Goal: Transaction & Acquisition: Purchase product/service

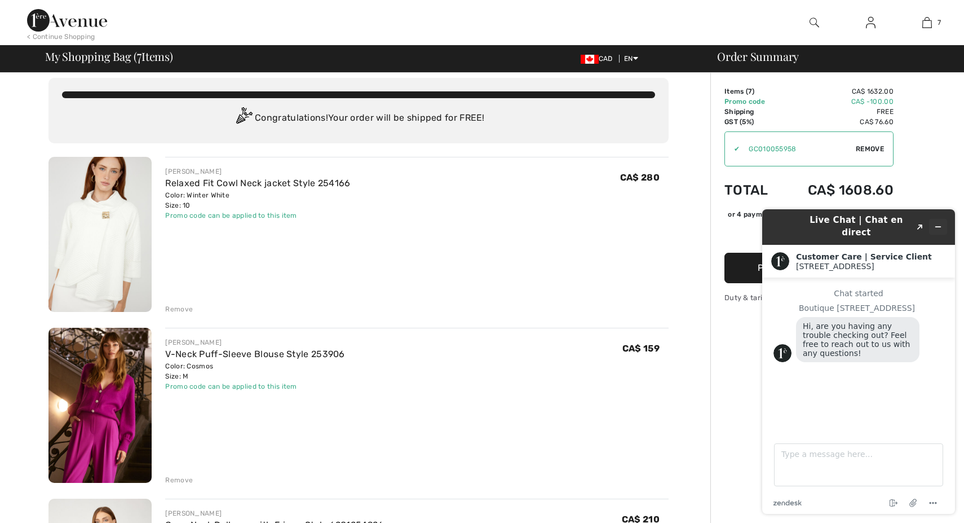
click at [938, 223] on icon "Minimize widget" at bounding box center [938, 227] width 8 height 8
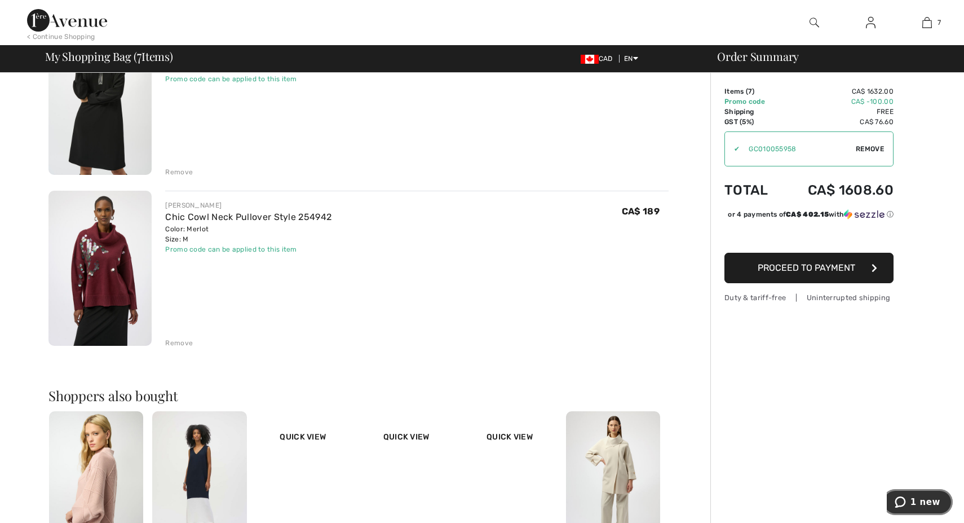
scroll to position [998, 0]
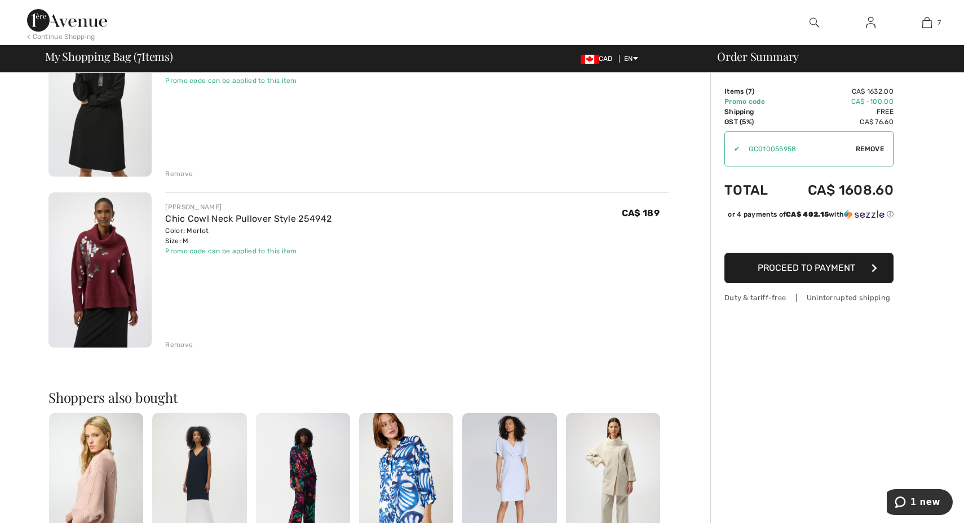
click at [106, 279] on img at bounding box center [99, 269] width 103 height 155
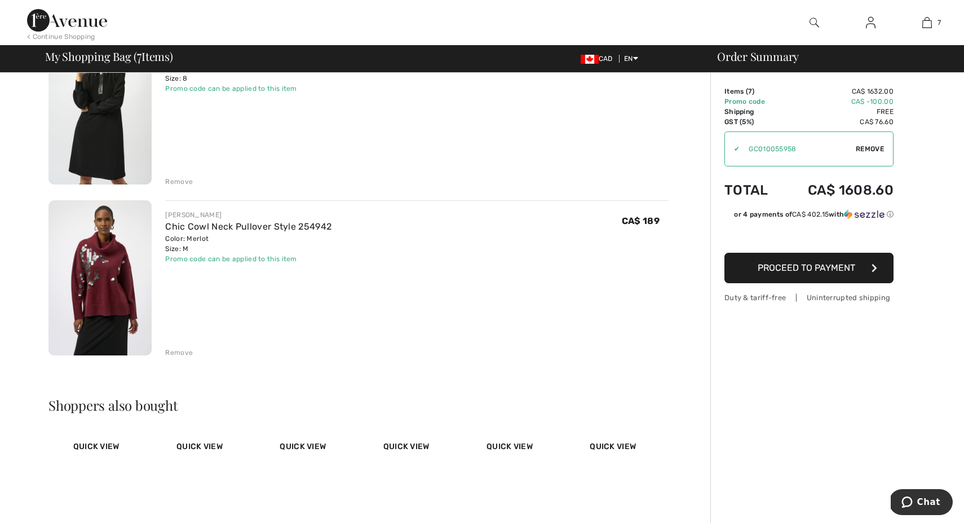
scroll to position [996, 0]
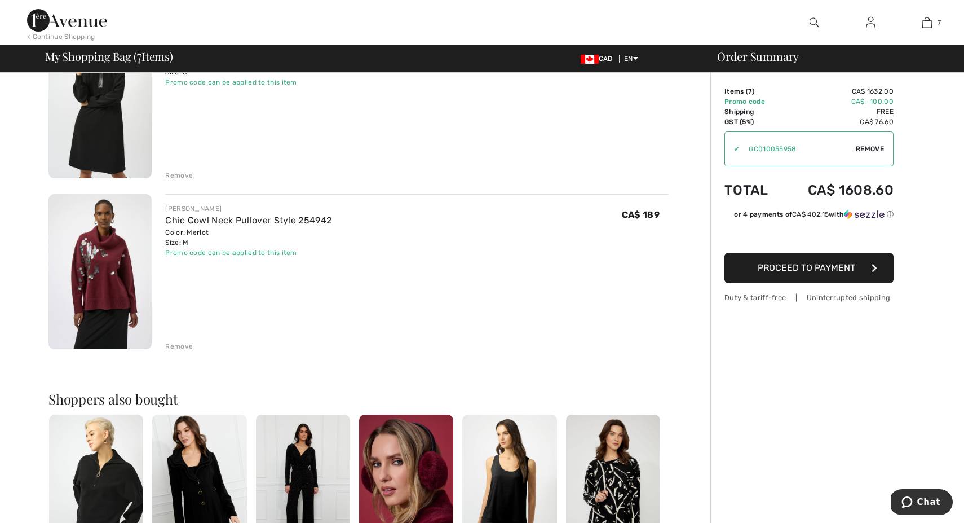
click at [178, 346] on div "Remove" at bounding box center [179, 346] width 28 height 10
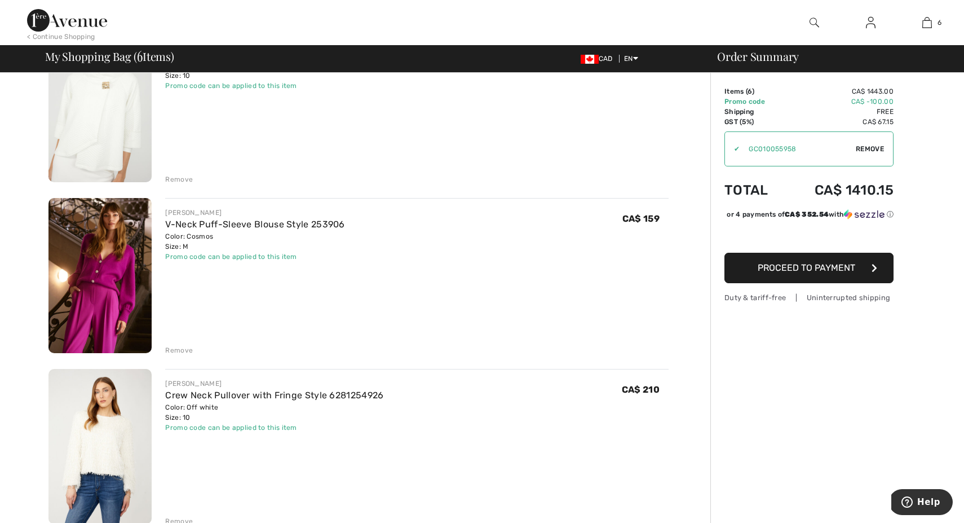
scroll to position [175, 0]
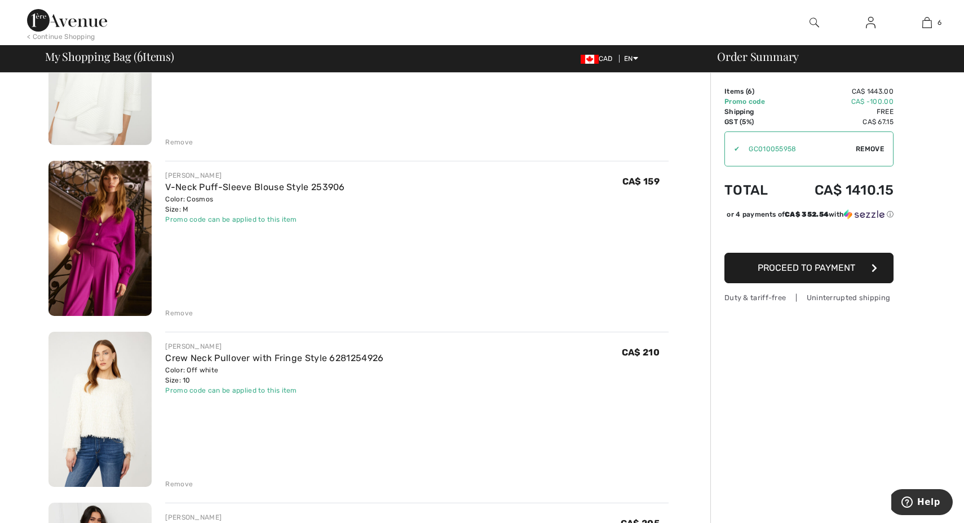
click at [175, 313] on div "Remove" at bounding box center [179, 313] width 28 height 10
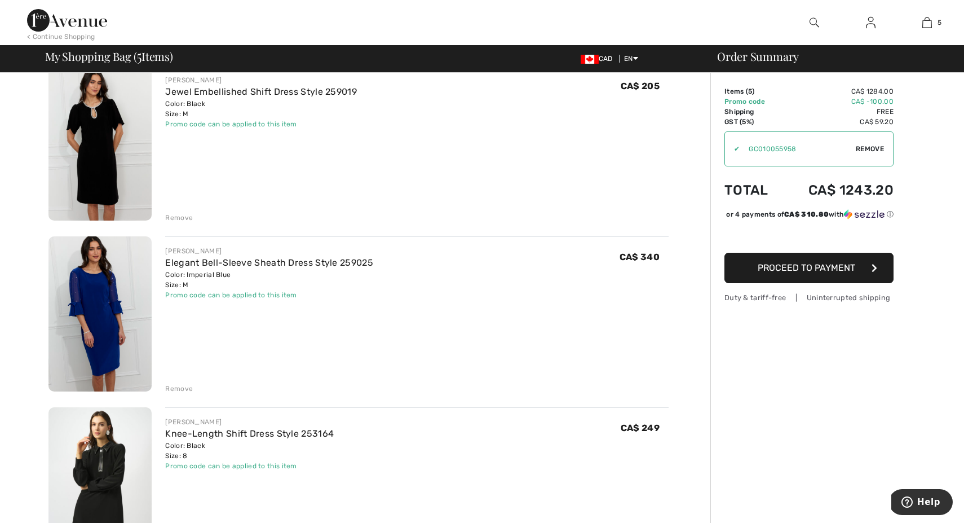
scroll to position [440, 0]
click at [221, 261] on link "Elegant Bell-Sleeve Sheath Dress Style 259025" at bounding box center [269, 263] width 208 height 11
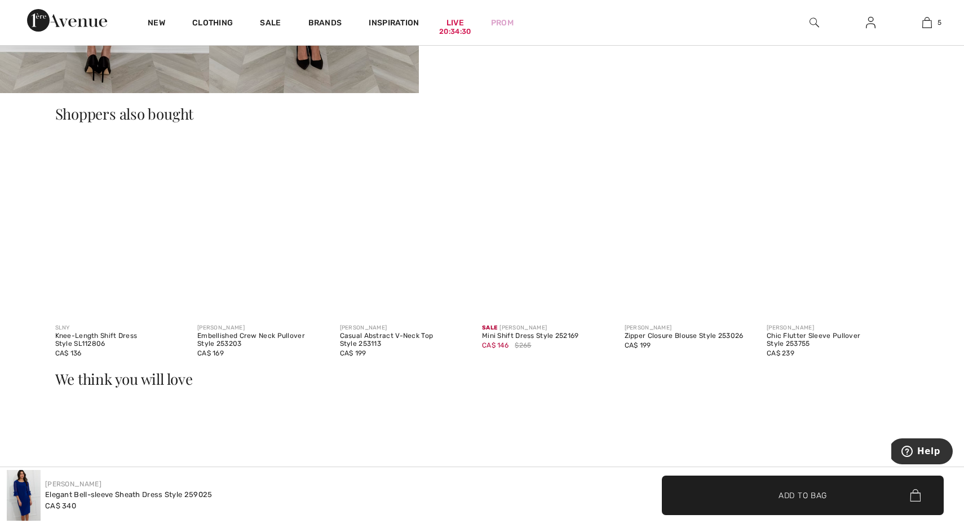
scroll to position [823, 0]
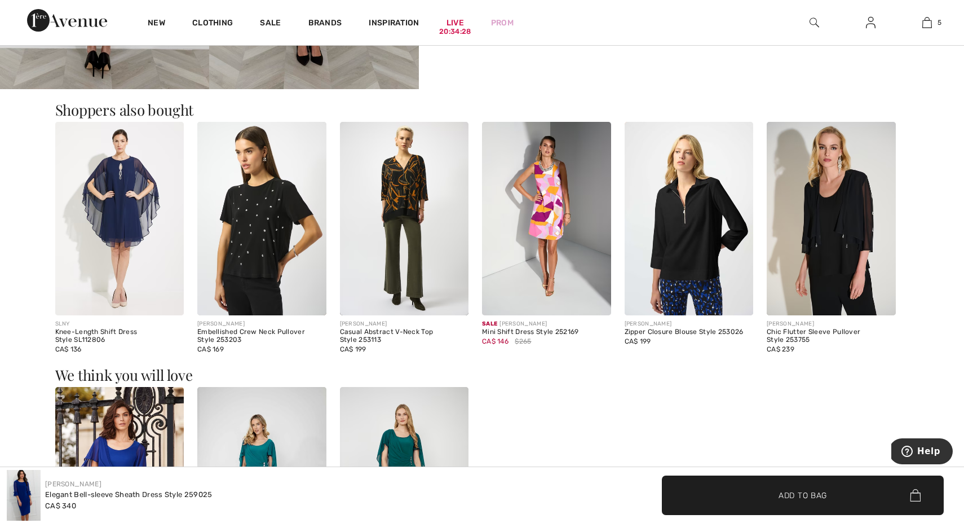
click at [247, 239] on img at bounding box center [261, 218] width 129 height 193
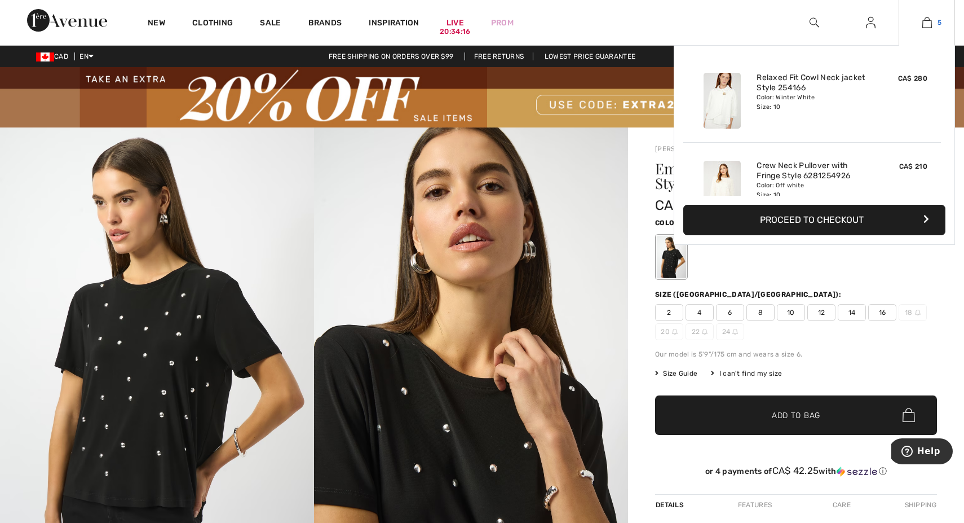
click at [923, 25] on img at bounding box center [928, 23] width 10 height 14
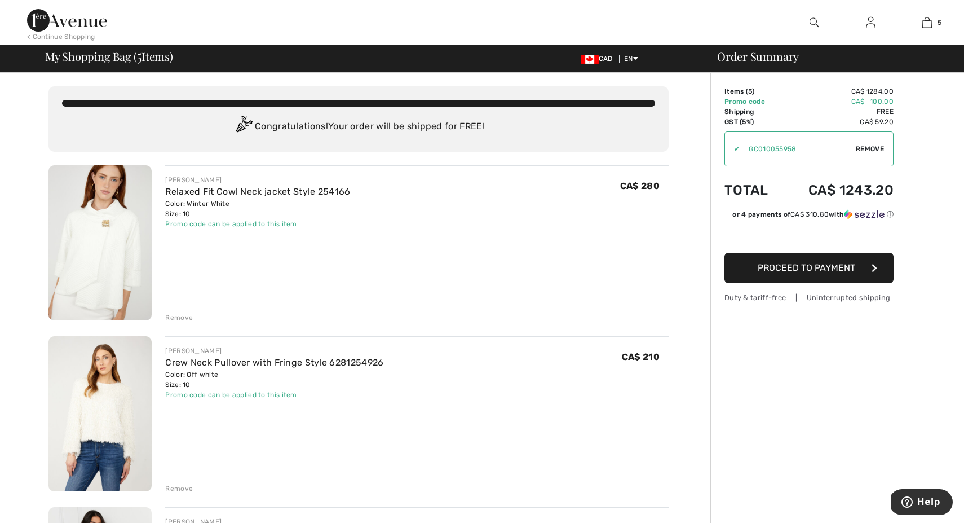
click at [110, 430] on img at bounding box center [99, 413] width 103 height 155
click at [107, 255] on img at bounding box center [99, 242] width 103 height 155
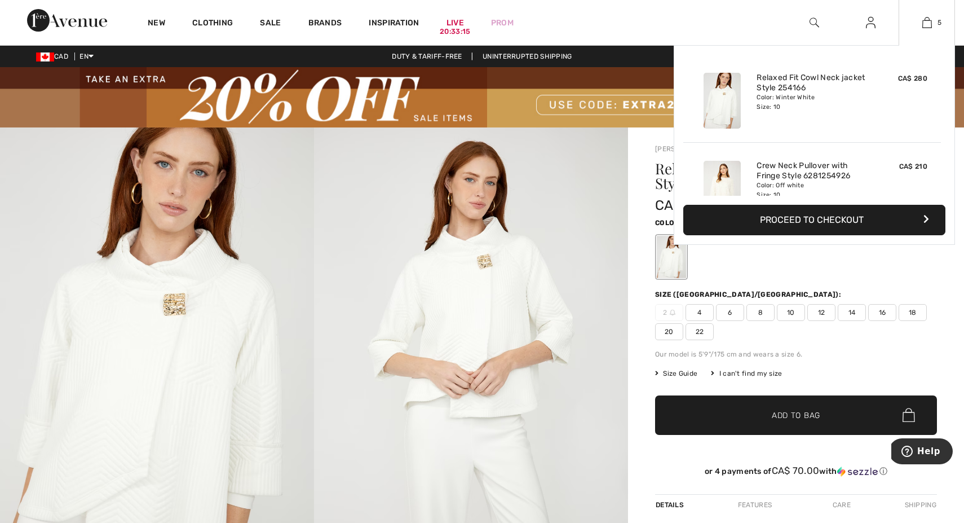
click at [833, 221] on button "Proceed to Checkout" at bounding box center [814, 220] width 262 height 30
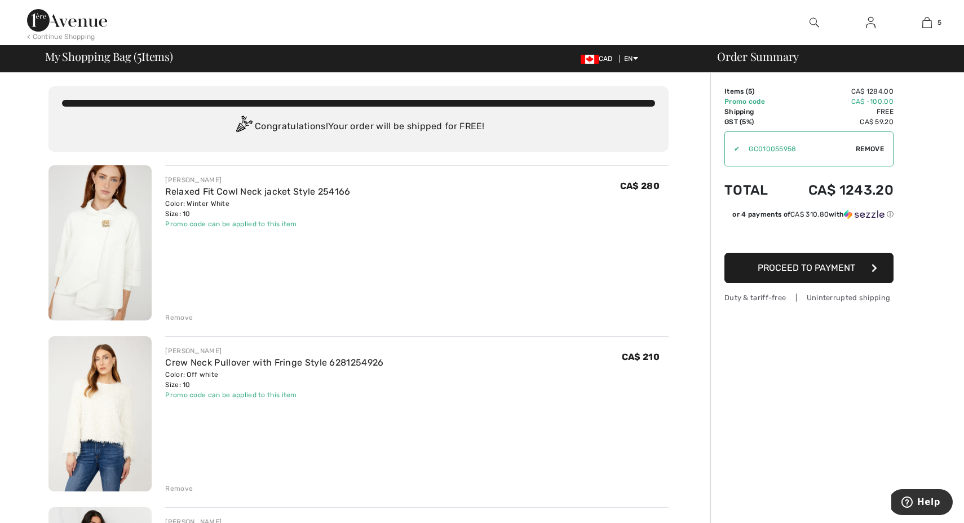
click at [817, 270] on span "Proceed to Payment" at bounding box center [807, 267] width 98 height 11
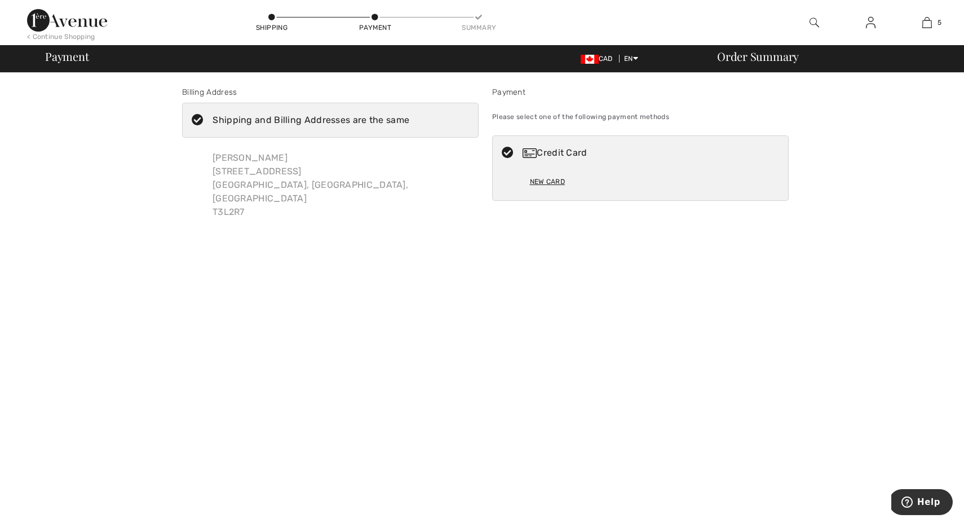
click at [549, 179] on div "New Card" at bounding box center [547, 181] width 35 height 19
click at [523, 155] on img at bounding box center [530, 153] width 14 height 10
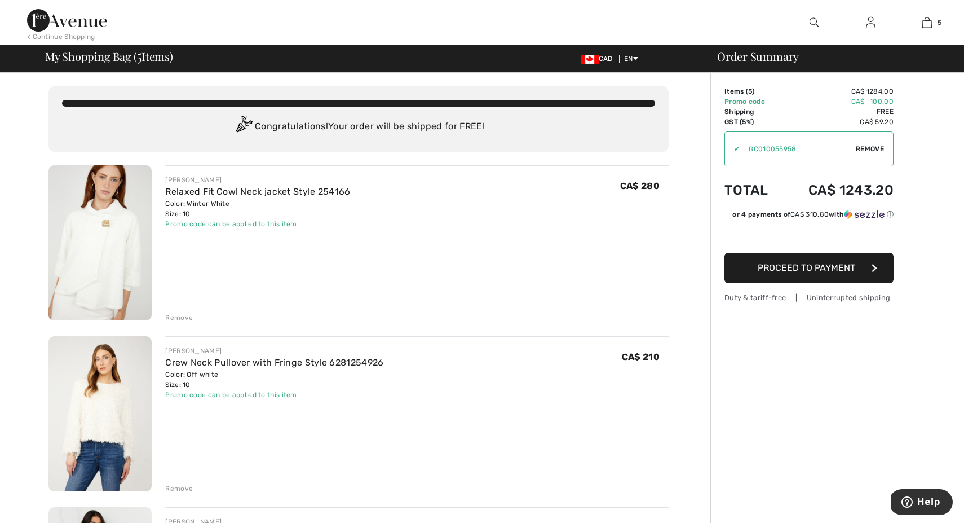
click at [849, 268] on span "Proceed to Payment" at bounding box center [807, 267] width 98 height 11
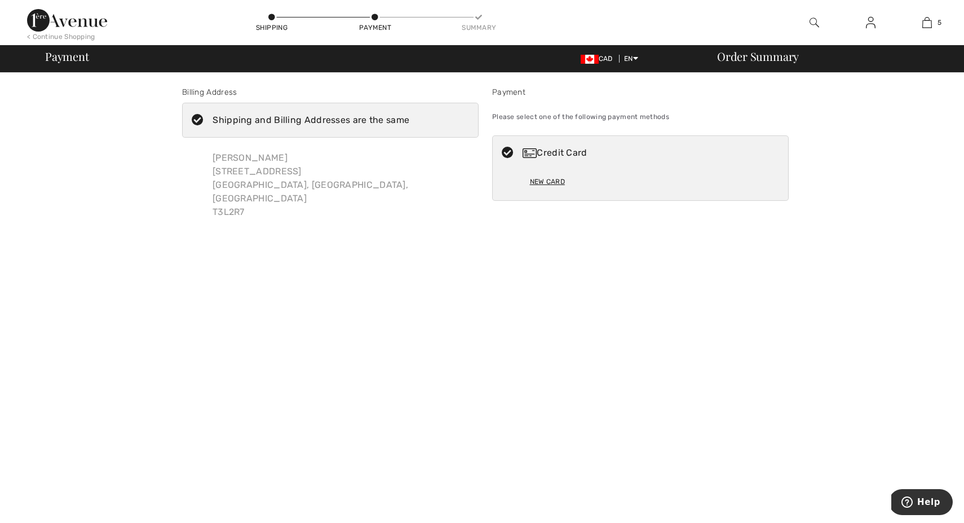
click at [509, 151] on icon at bounding box center [508, 153] width 30 height 12
click at [542, 182] on div "New Card" at bounding box center [547, 181] width 35 height 19
click at [559, 154] on div "Credit Card" at bounding box center [652, 153] width 258 height 14
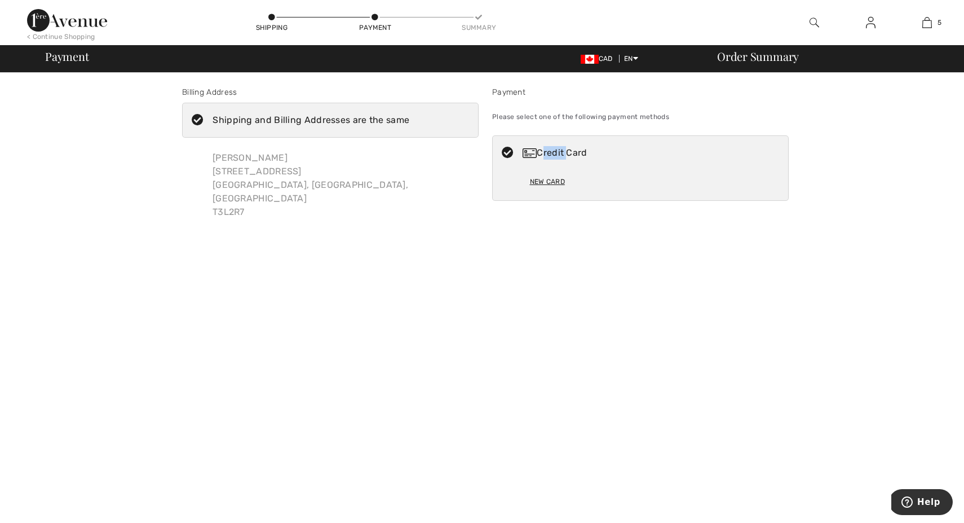
click at [559, 154] on div "Credit Card" at bounding box center [652, 153] width 258 height 14
click at [528, 148] on img at bounding box center [530, 153] width 14 height 10
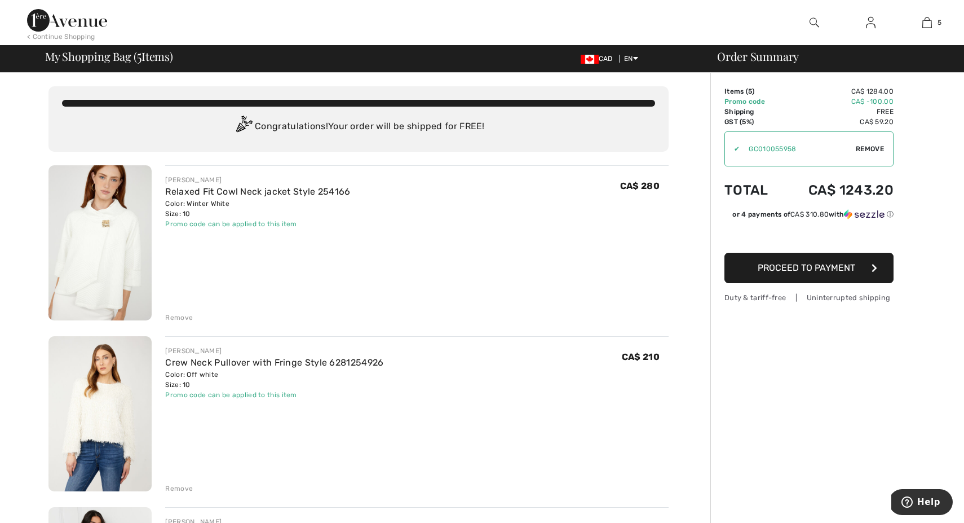
click at [813, 270] on span "Proceed to Payment" at bounding box center [807, 267] width 98 height 11
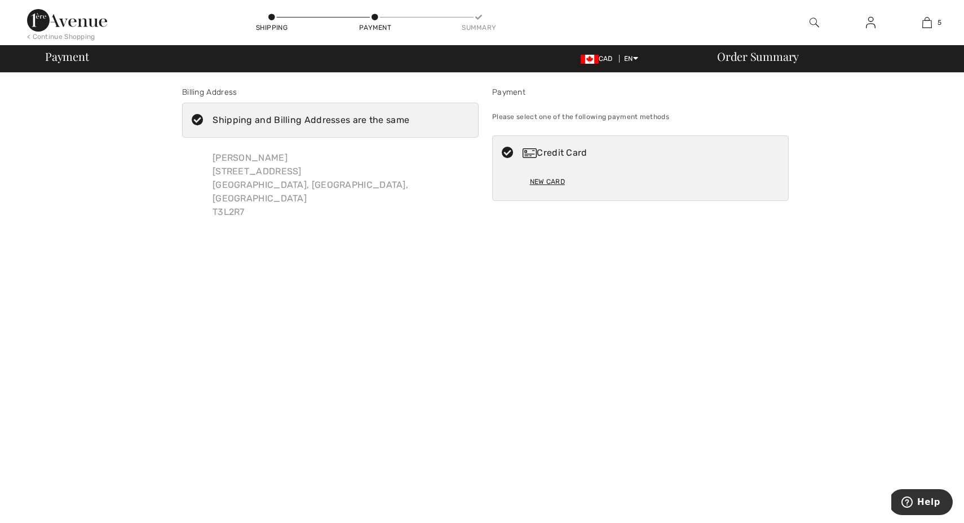
click at [538, 182] on div "New Card" at bounding box center [547, 181] width 35 height 19
click at [509, 146] on div "Credit Card" at bounding box center [640, 153] width 295 height 34
radio input "true"
click at [930, 497] on span "Help" at bounding box center [928, 502] width 23 height 10
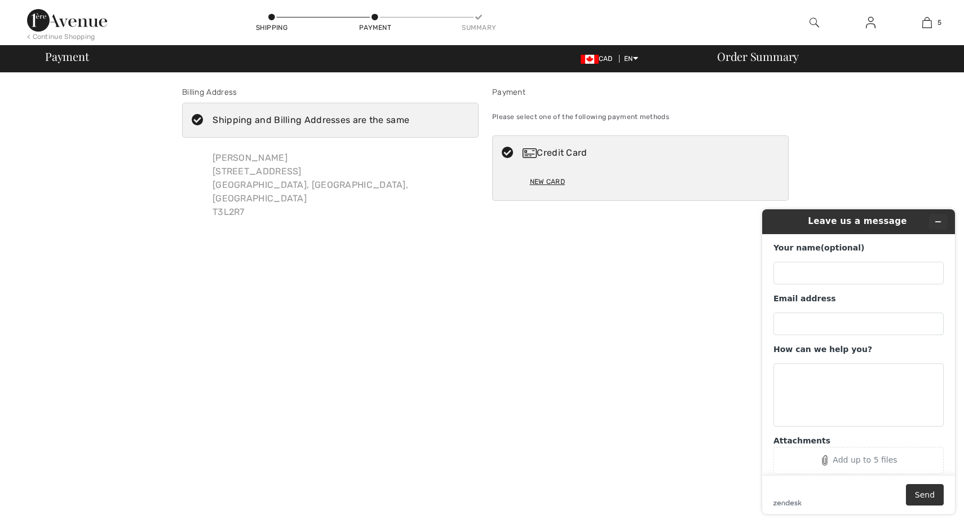
click at [938, 219] on icon "Minimize widget" at bounding box center [938, 222] width 8 height 8
